Goal: Task Accomplishment & Management: Use online tool/utility

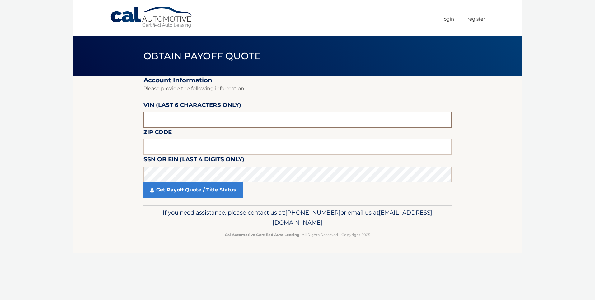
click at [195, 121] on input "text" at bounding box center [298, 120] width 308 height 16
type input "111581"
type input "07522"
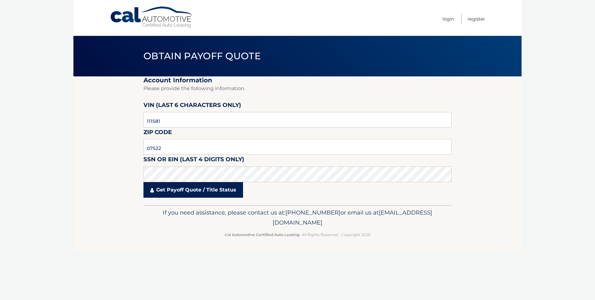
click at [220, 193] on link "Get Payoff Quote / Title Status" at bounding box center [194, 190] width 100 height 16
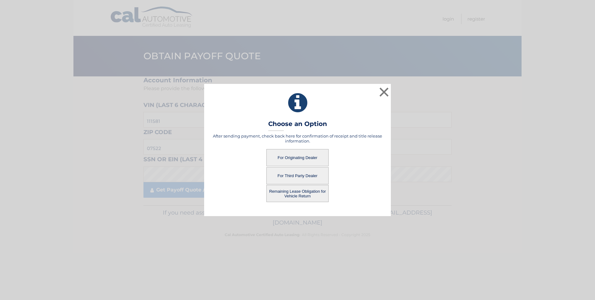
click at [307, 155] on button "For Originating Dealer" at bounding box center [298, 157] width 62 height 17
click at [288, 159] on button "For Originating Dealer" at bounding box center [298, 157] width 62 height 17
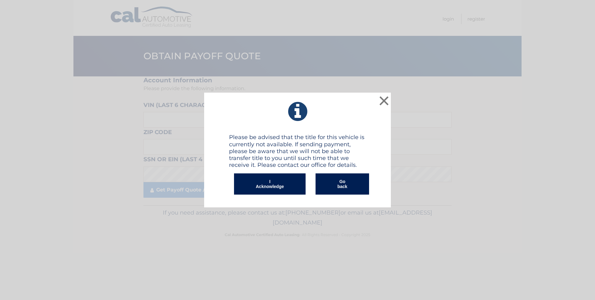
click at [276, 182] on button "I Acknowledge" at bounding box center [270, 183] width 72 height 21
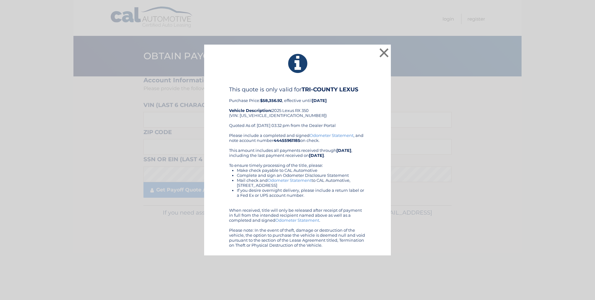
drag, startPoint x: 229, startPoint y: 102, endPoint x: 326, endPoint y: 148, distance: 107.4
click at [326, 148] on div "This quote is only valid for TRI-COUNTY LEXUS Purchase Price: $58,356.92 , effe…" at bounding box center [297, 166] width 137 height 161
click at [318, 201] on div "Please include a completed and signed Odometer Statement , and note account num…" at bounding box center [297, 190] width 137 height 115
click at [382, 50] on button "×" at bounding box center [384, 52] width 12 height 12
